Goal: Transaction & Acquisition: Purchase product/service

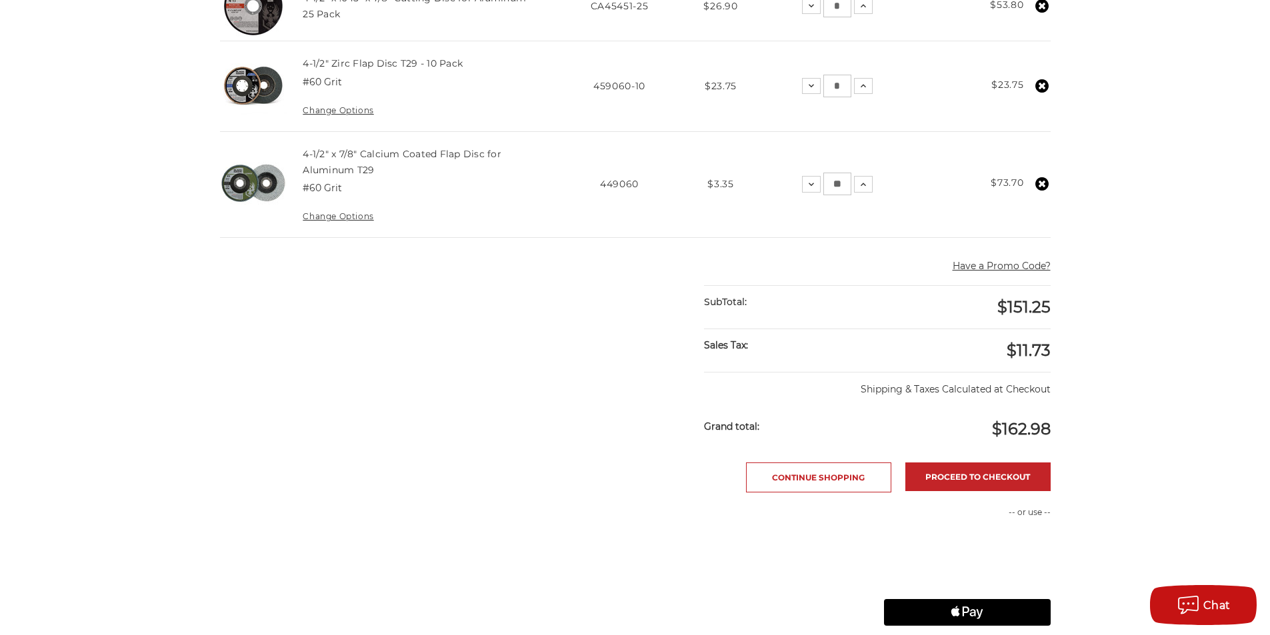
scroll to position [467, 0]
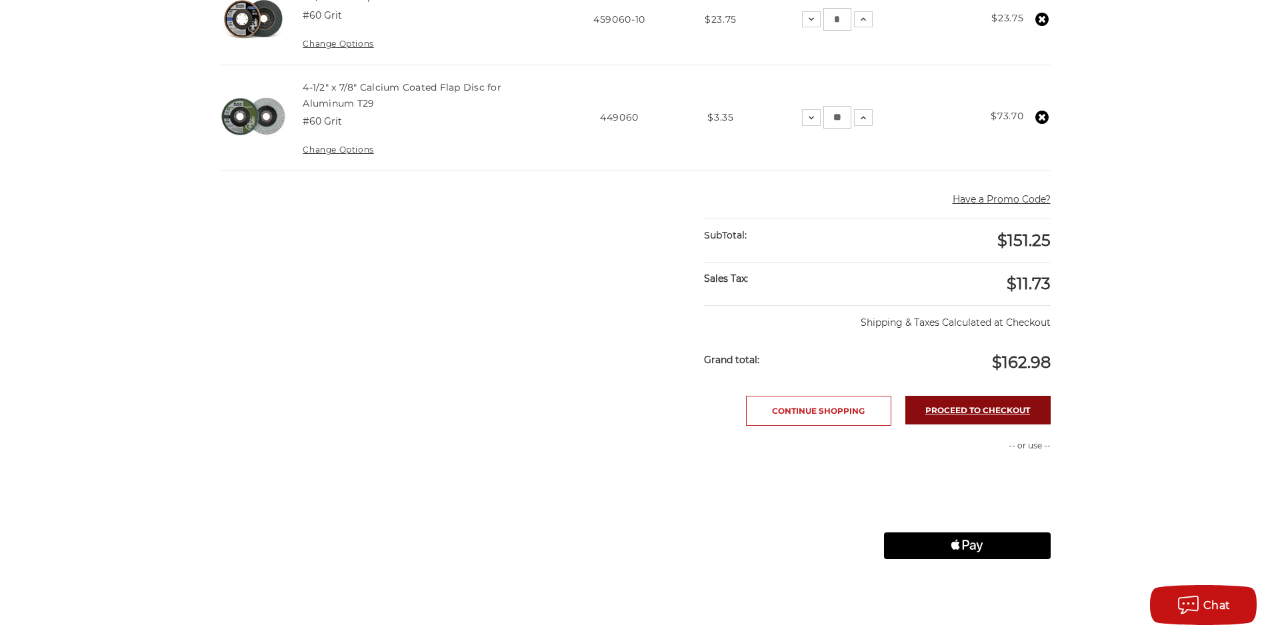
click at [968, 416] on link "Proceed to checkout" at bounding box center [978, 410] width 145 height 29
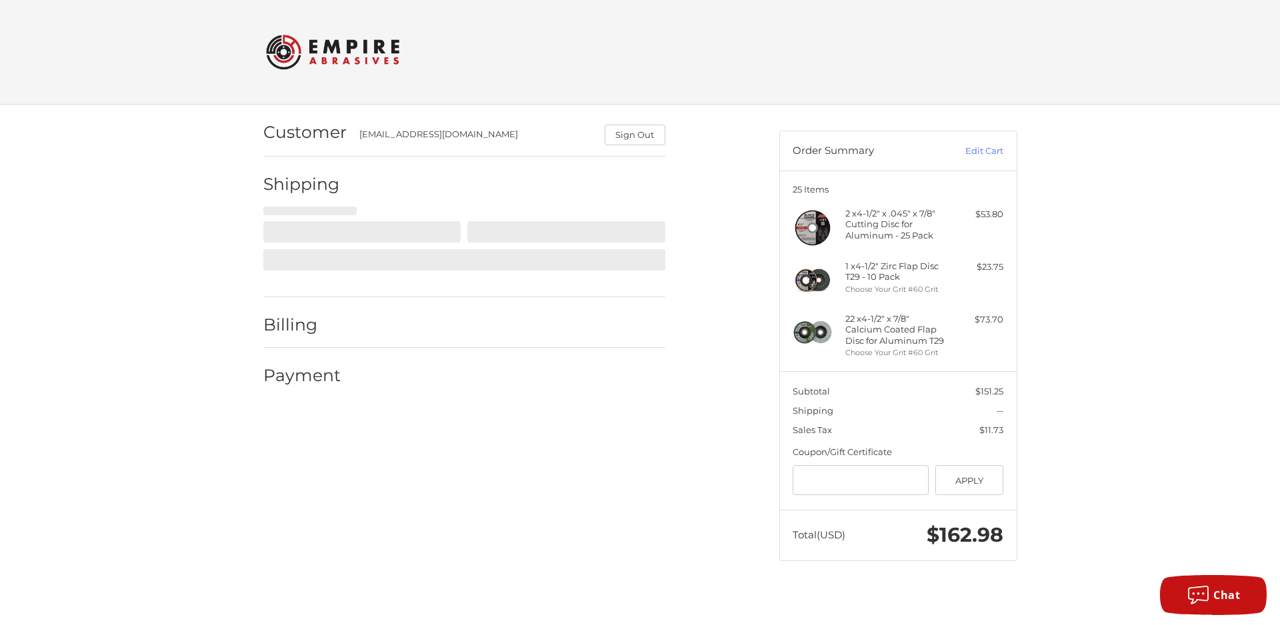
select select "**"
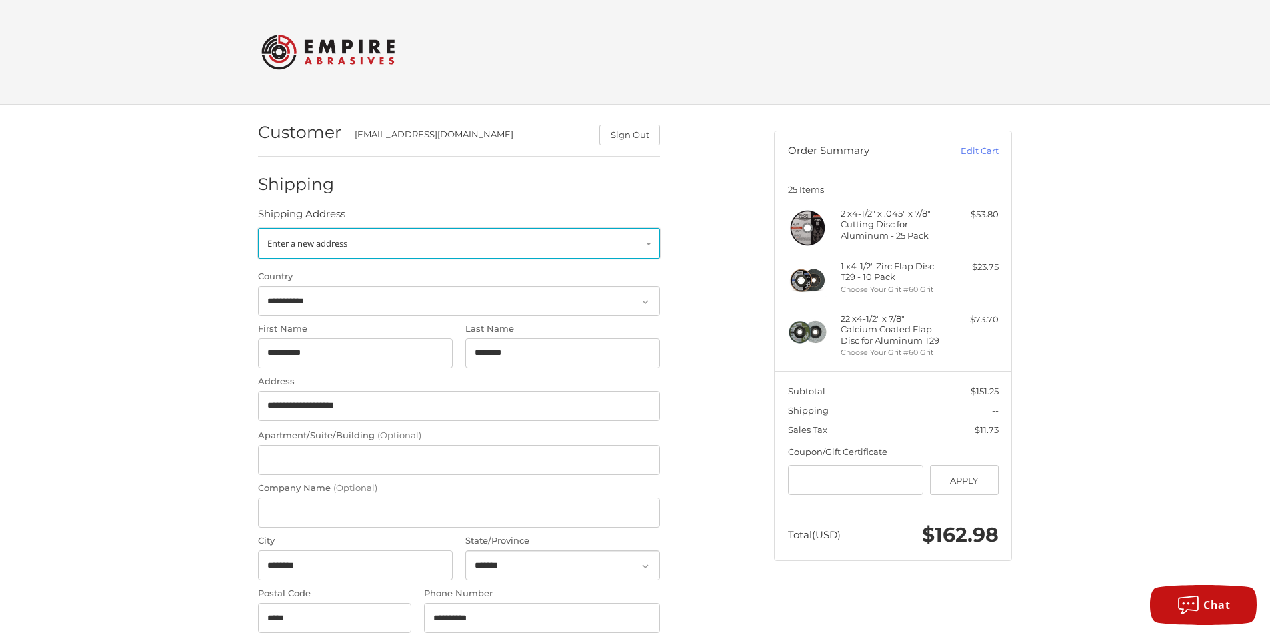
click at [465, 239] on link "Enter a new address" at bounding box center [459, 243] width 402 height 31
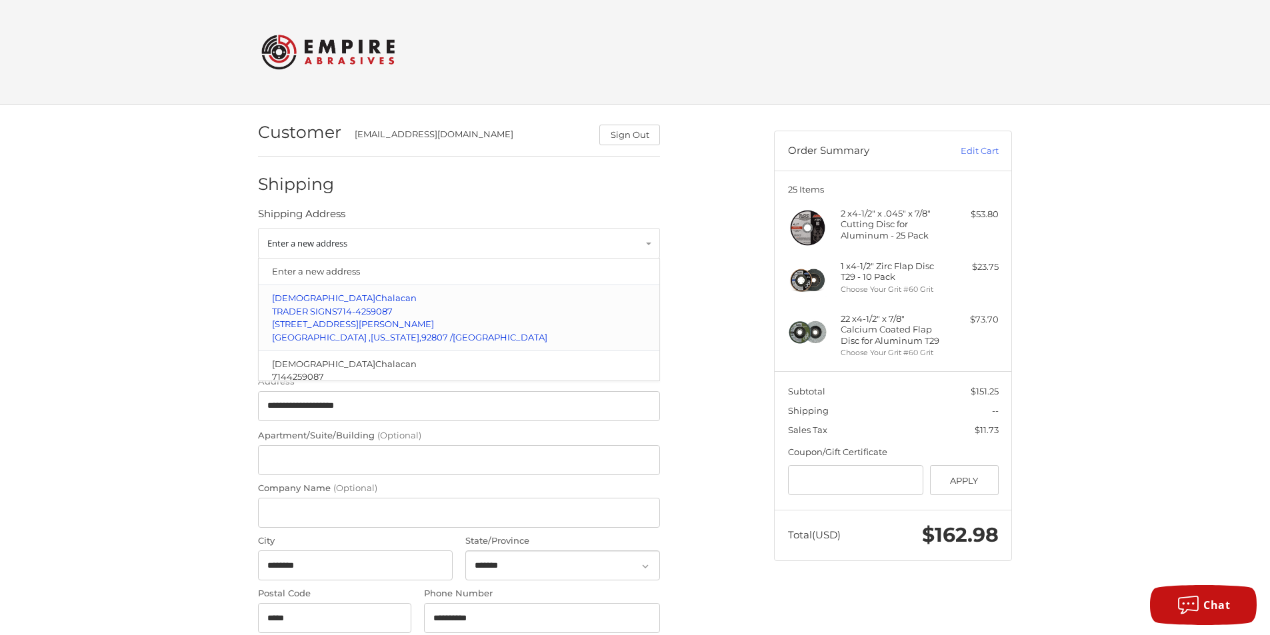
click at [356, 305] on p "TRADER SIGNS 714-4259087" at bounding box center [459, 311] width 375 height 13
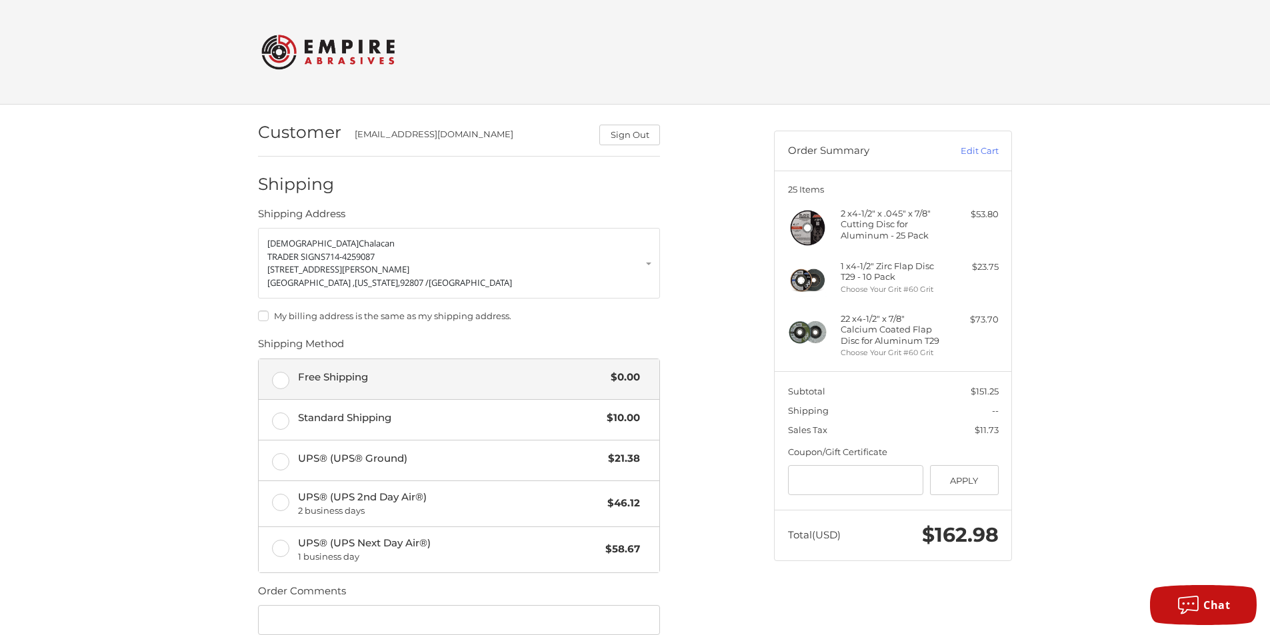
click at [271, 380] on label "Free Shipping $0.00" at bounding box center [459, 379] width 401 height 40
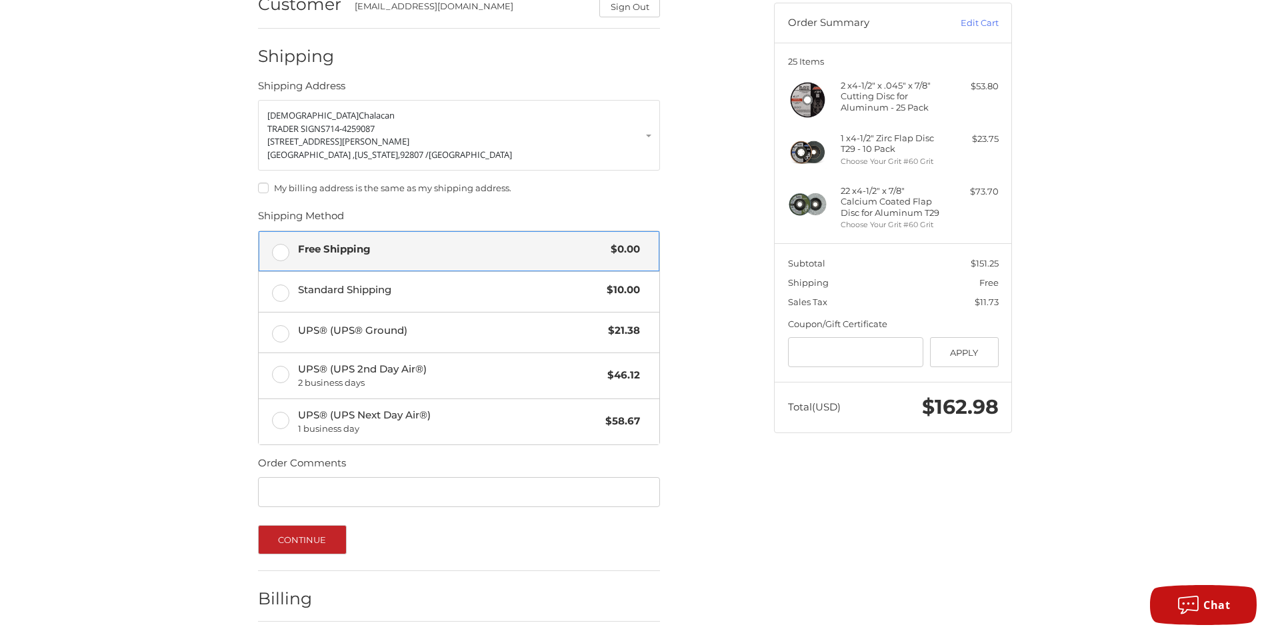
scroll to position [178, 0]
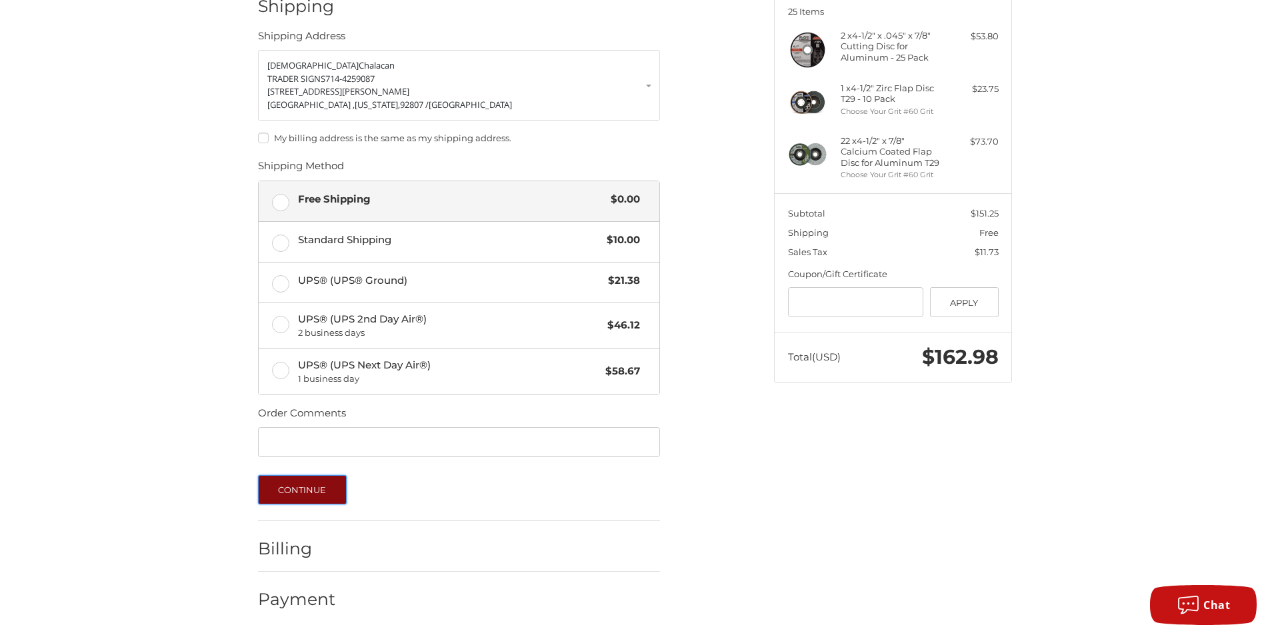
click at [299, 488] on button "Continue" at bounding box center [302, 489] width 89 height 29
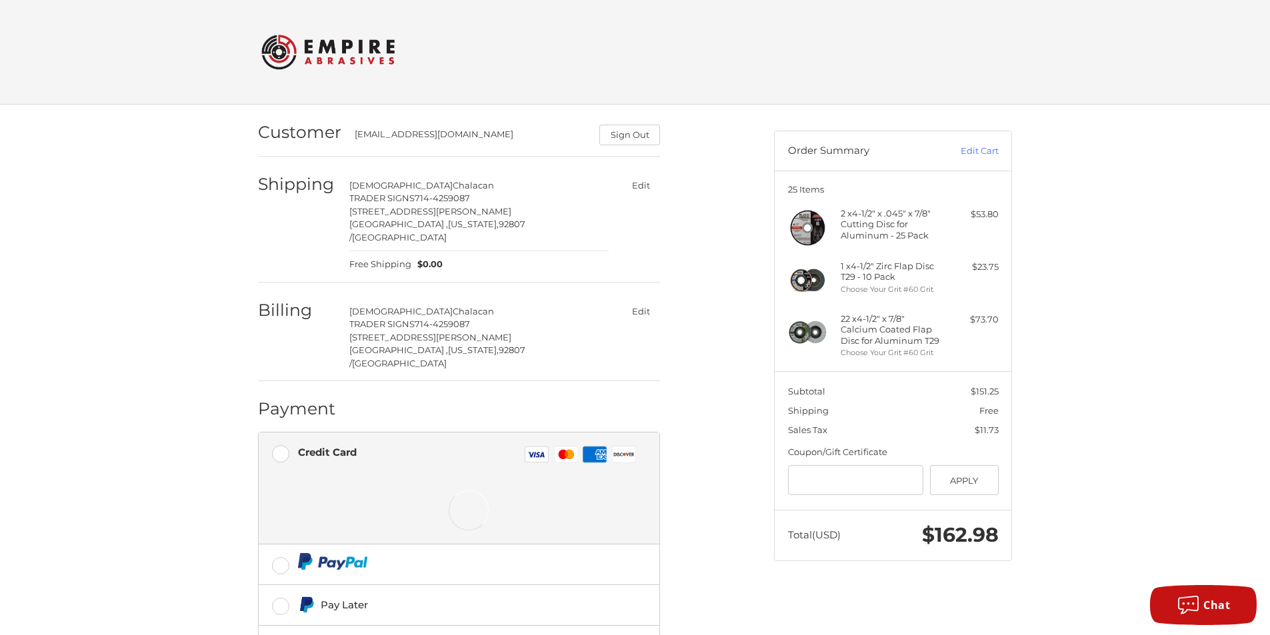
scroll to position [87, 0]
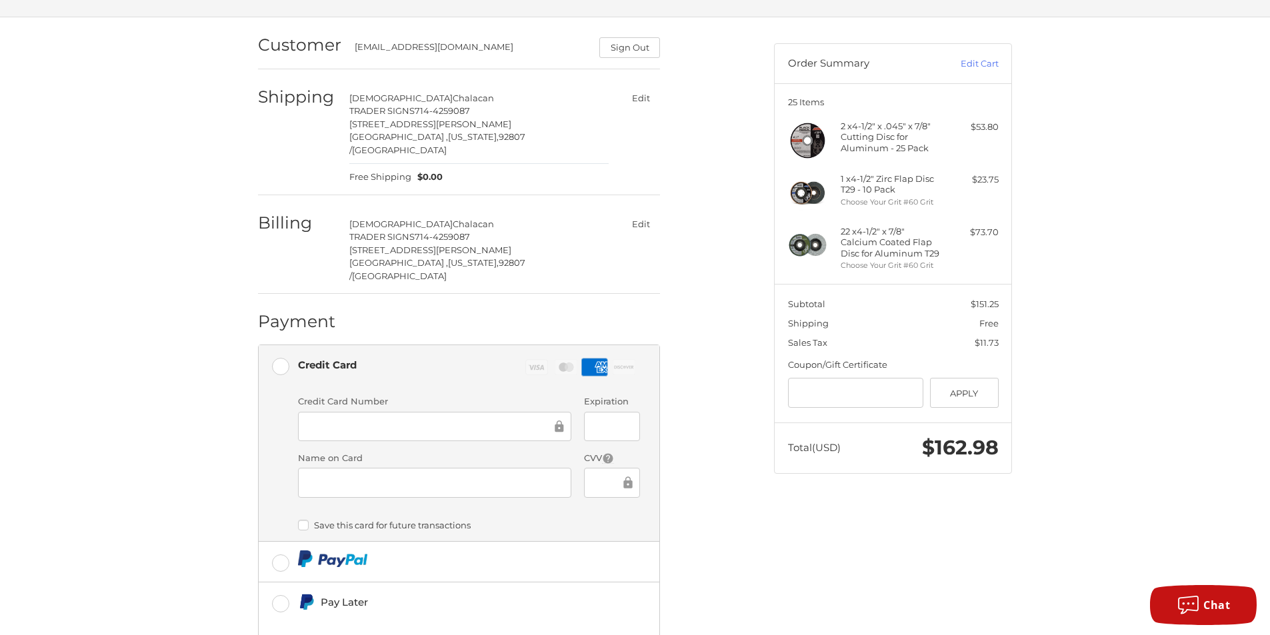
click at [257, 384] on div "Customer info@tradersigns.com Sign Out Shipping Christian Chalacan TRADER SIGNS…" at bounding box center [506, 385] width 516 height 737
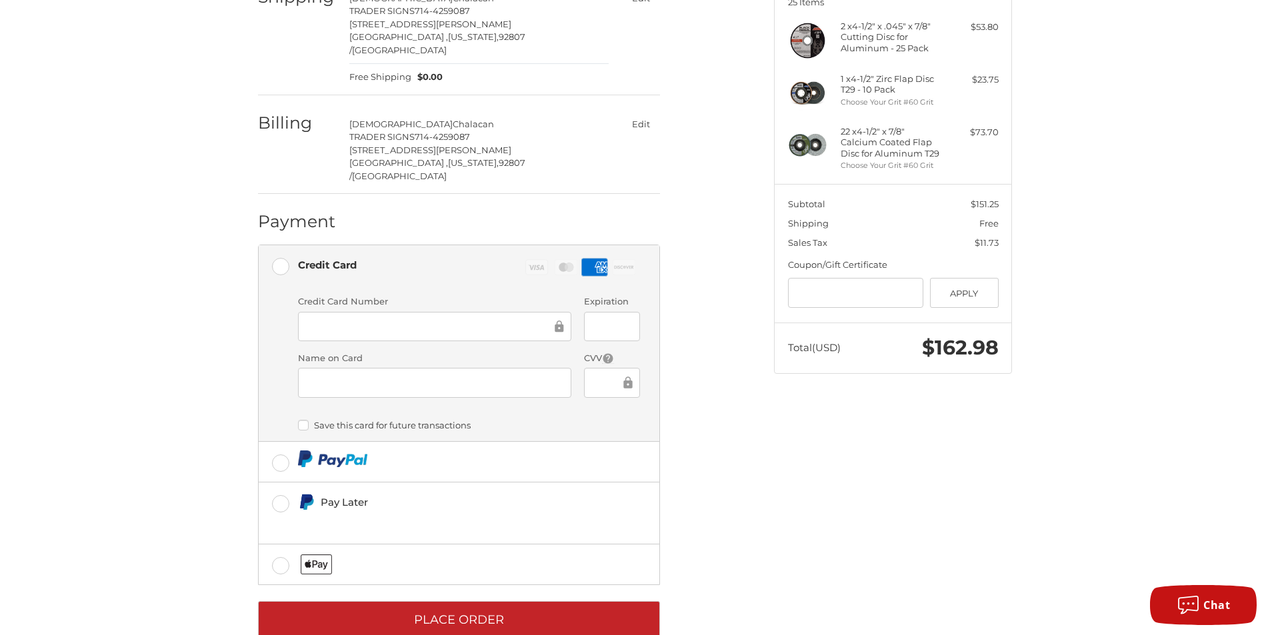
scroll to position [193, 0]
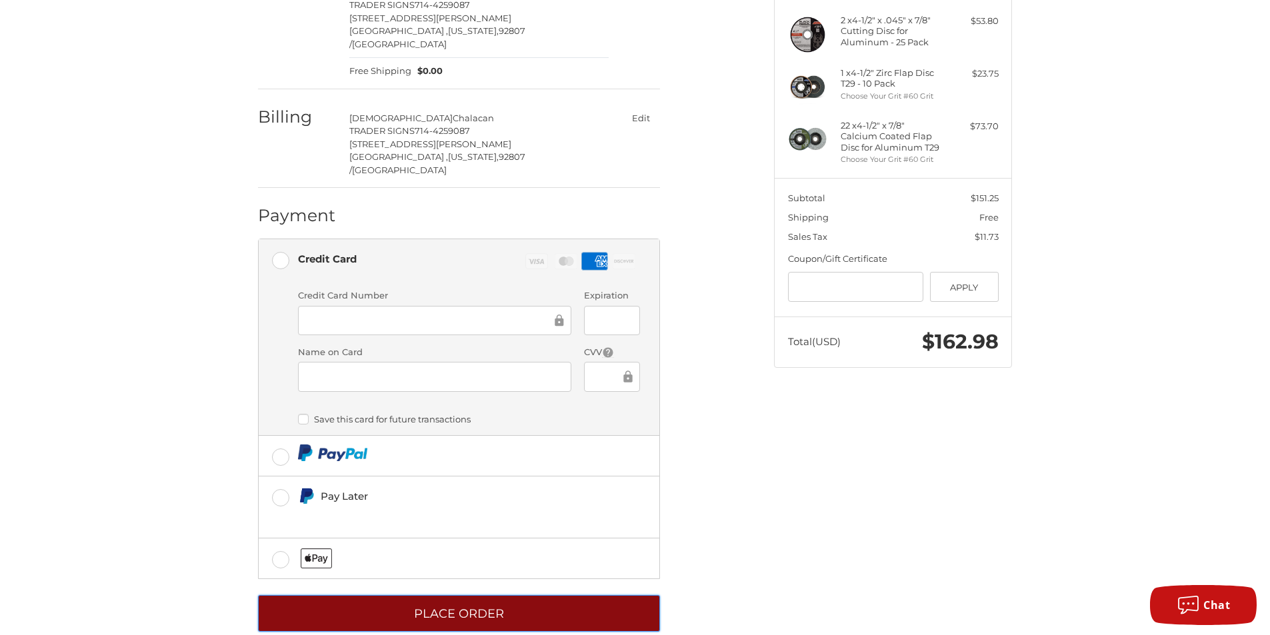
click at [460, 595] on button "Place Order" at bounding box center [459, 613] width 402 height 37
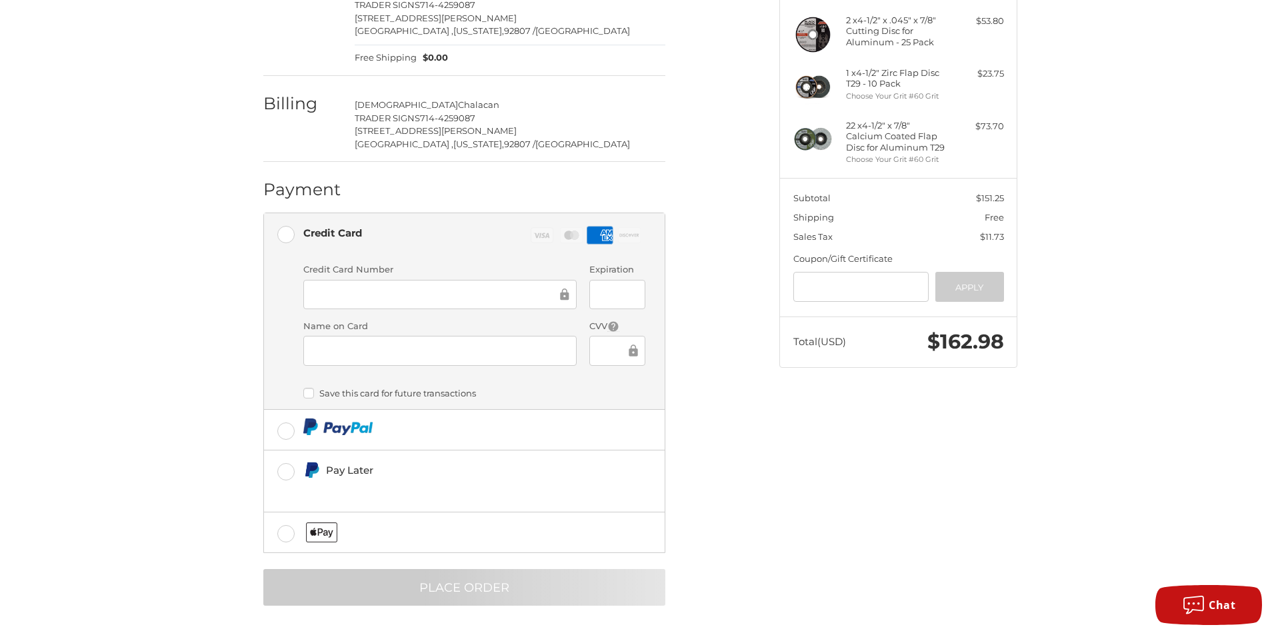
scroll to position [0, 0]
